Goal: Navigation & Orientation: Understand site structure

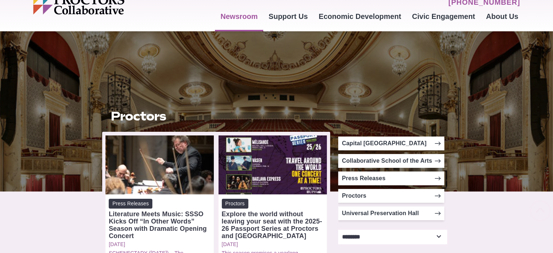
scroll to position [35, 0]
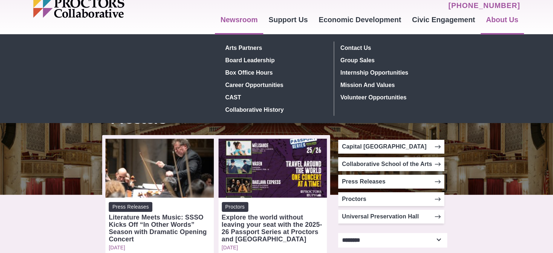
click at [512, 19] on link "About Us" at bounding box center [501, 20] width 43 height 20
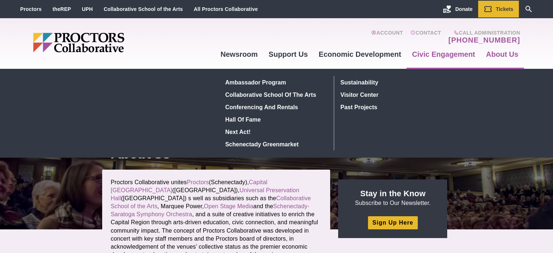
click at [422, 54] on link "Civic Engagement" at bounding box center [443, 54] width 74 height 20
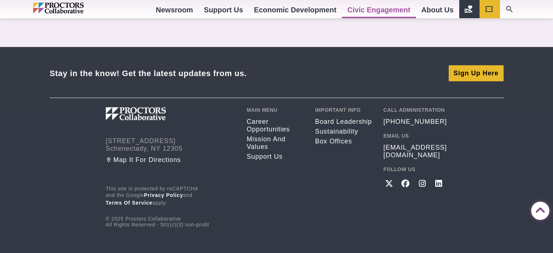
scroll to position [589, 0]
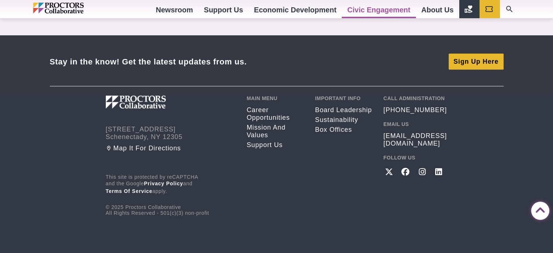
click at [345, 158] on div "Important Info Board Leadership Sustainability Box Offices" at bounding box center [343, 155] width 57 height 120
